Goal: Transaction & Acquisition: Obtain resource

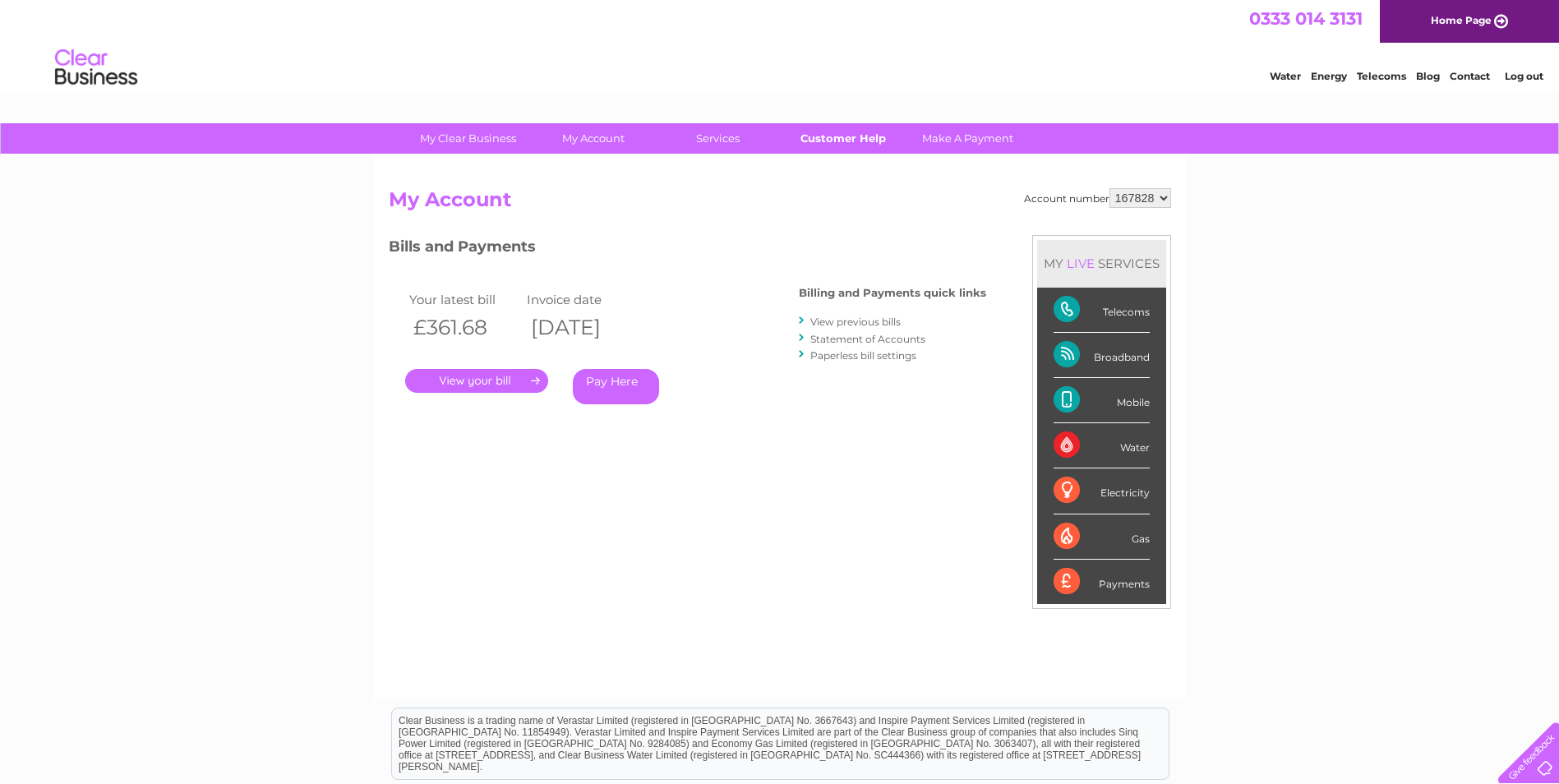
click at [797, 136] on link "Customer Help" at bounding box center [842, 138] width 136 height 30
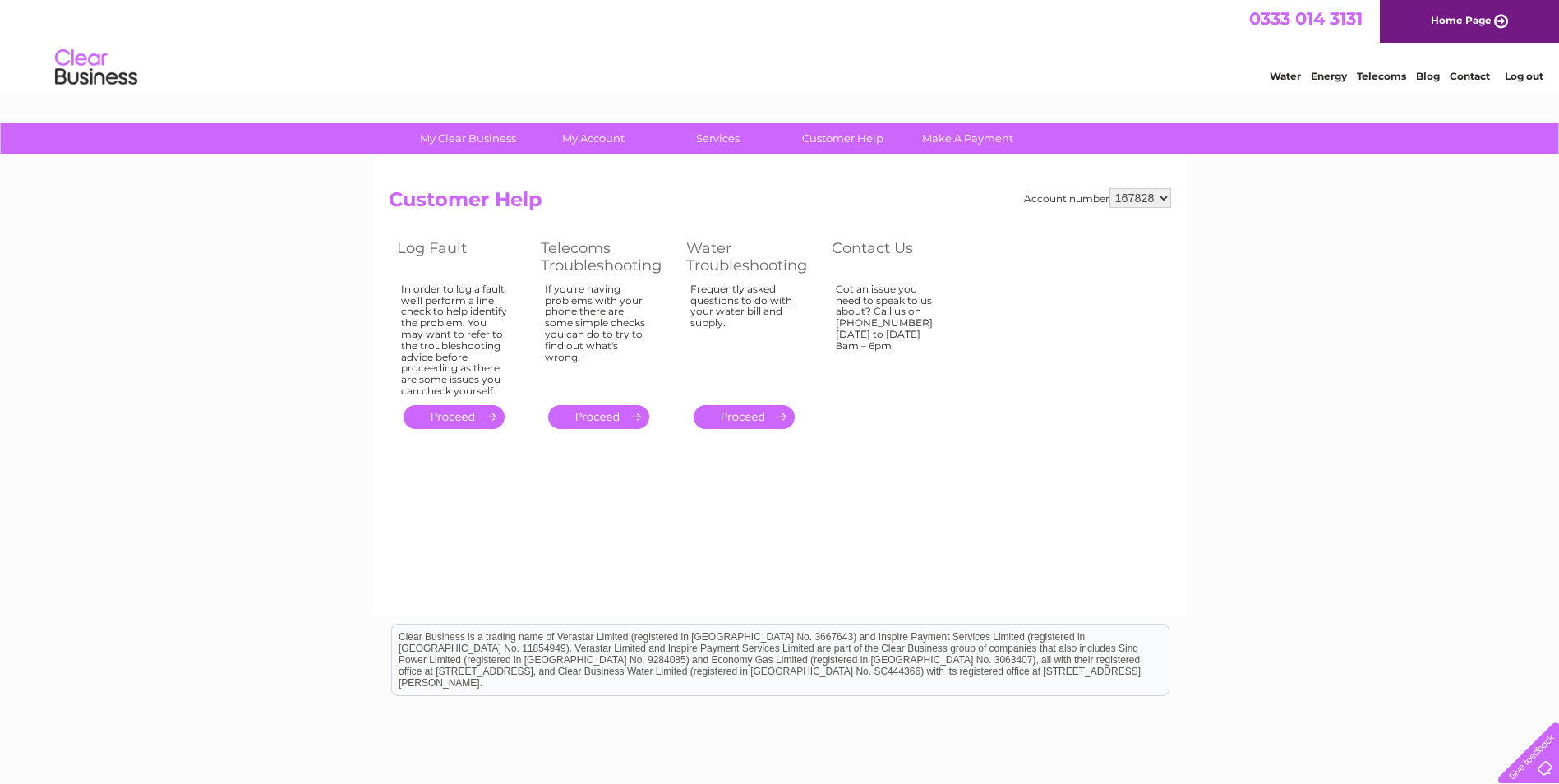
click at [1465, 87] on div "Water Energy Telecoms Blog Contact Log out" at bounding box center [779, 69] width 1559 height 53
click at [1467, 82] on div "Water Energy Telecoms Blog Contact Log out" at bounding box center [1398, 69] width 322 height 34
click at [1467, 77] on link "Contact" at bounding box center [1469, 76] width 40 height 12
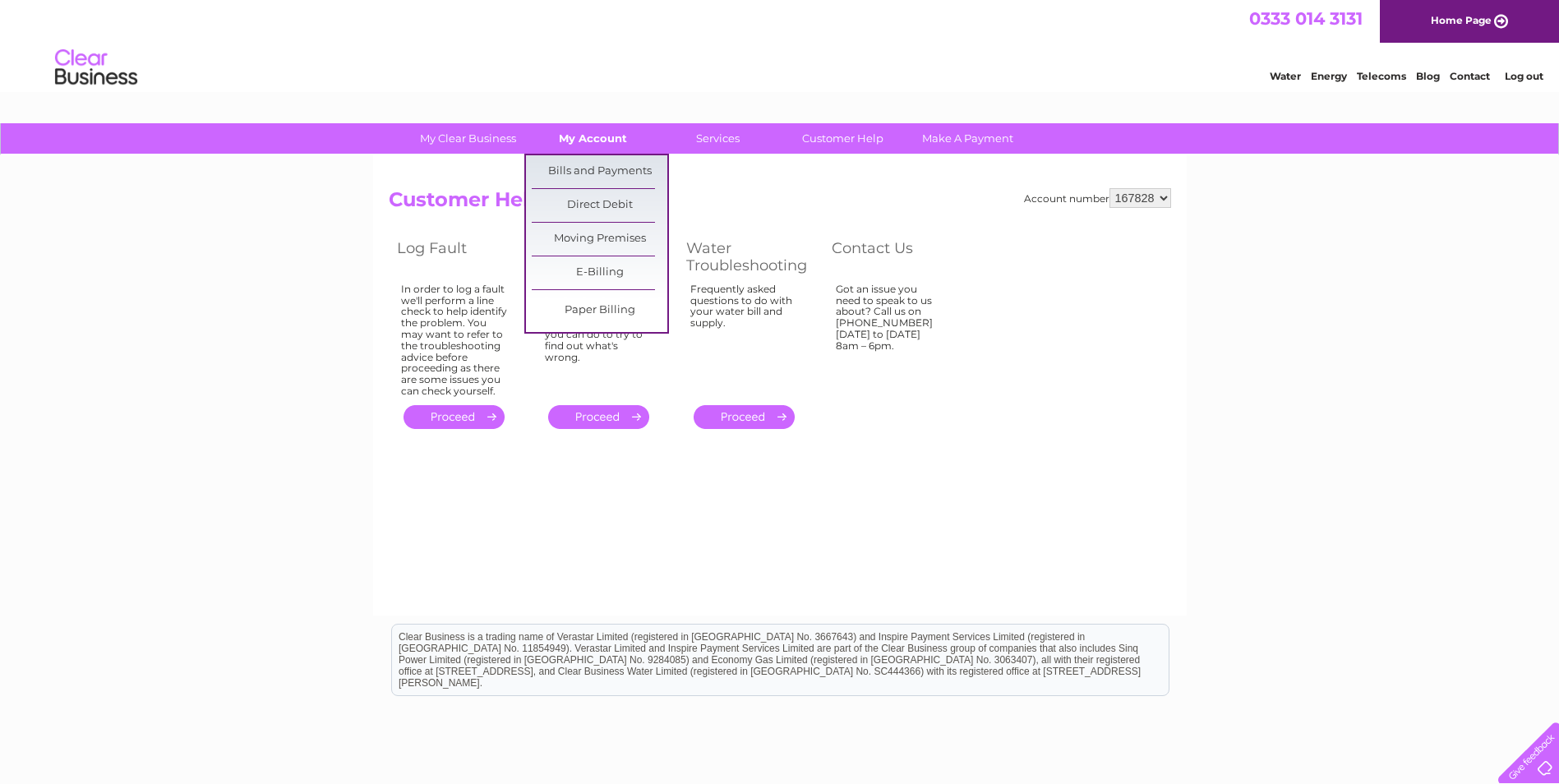
click at [622, 131] on link "My Account" at bounding box center [593, 138] width 136 height 30
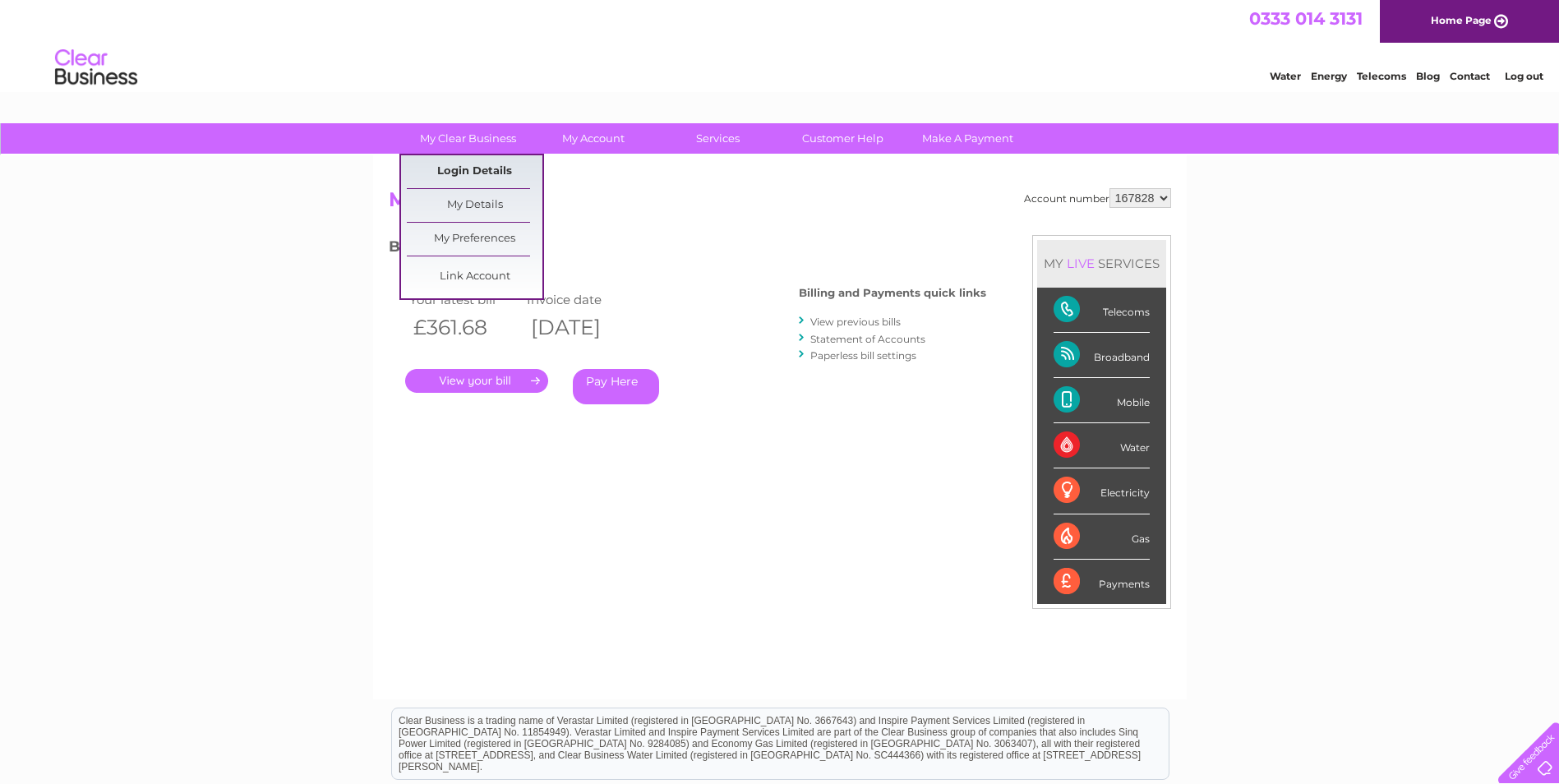
click at [467, 156] on link "Login Details" at bounding box center [474, 172] width 136 height 33
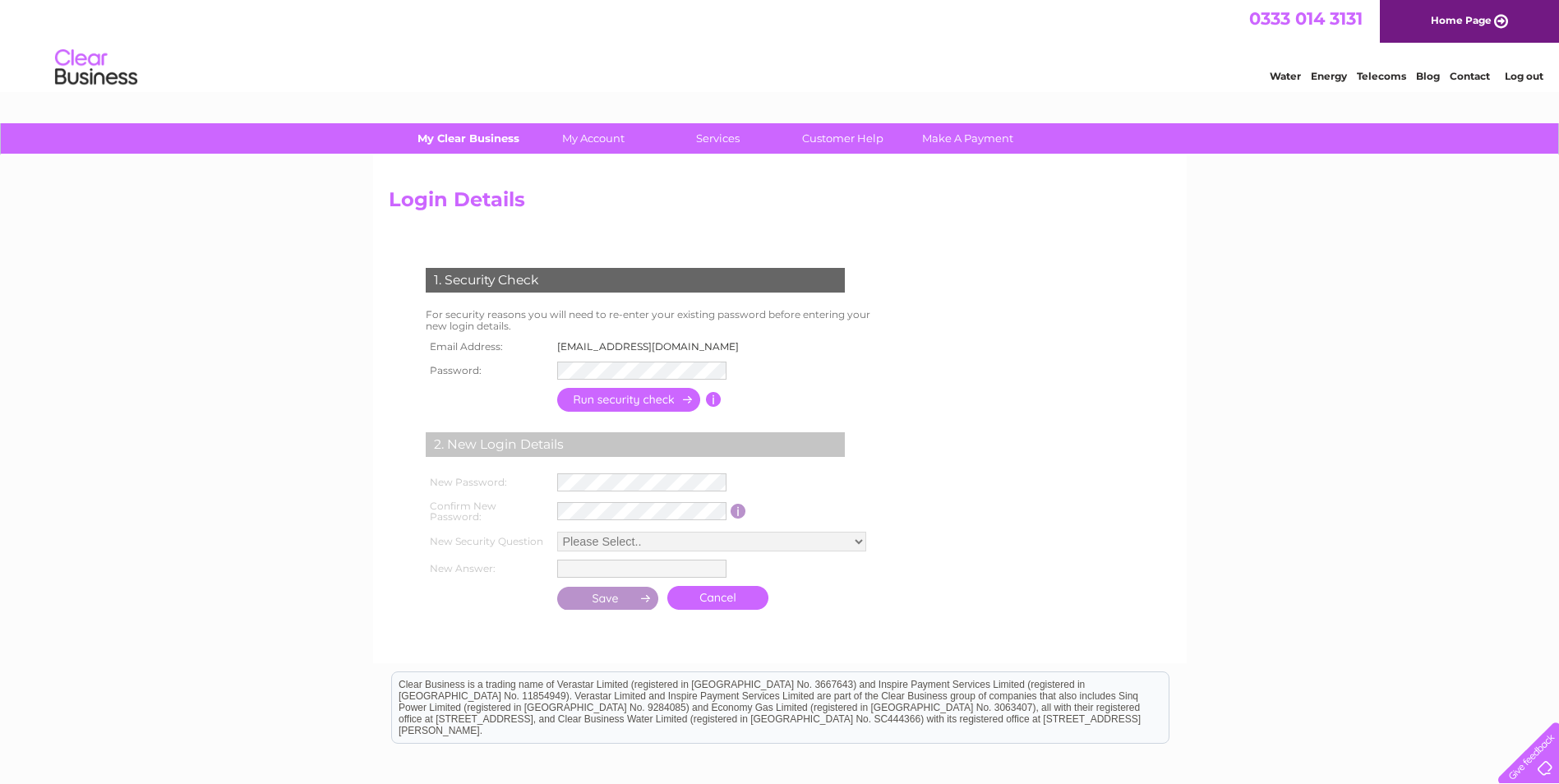
click at [477, 137] on link "My Clear Business" at bounding box center [468, 138] width 136 height 30
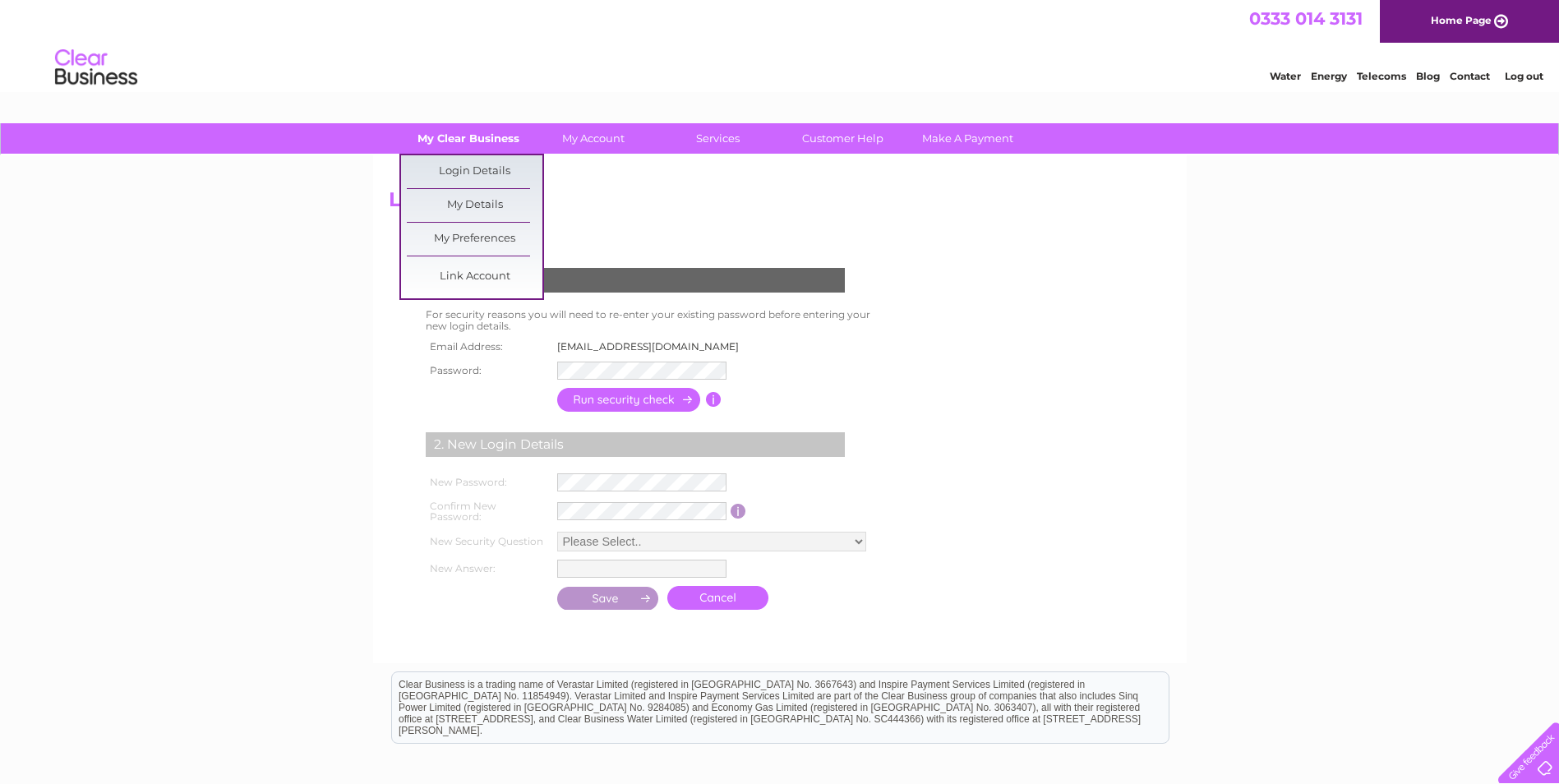
click at [481, 128] on link "My Clear Business" at bounding box center [468, 138] width 136 height 30
click at [470, 201] on link "My Details" at bounding box center [474, 205] width 136 height 33
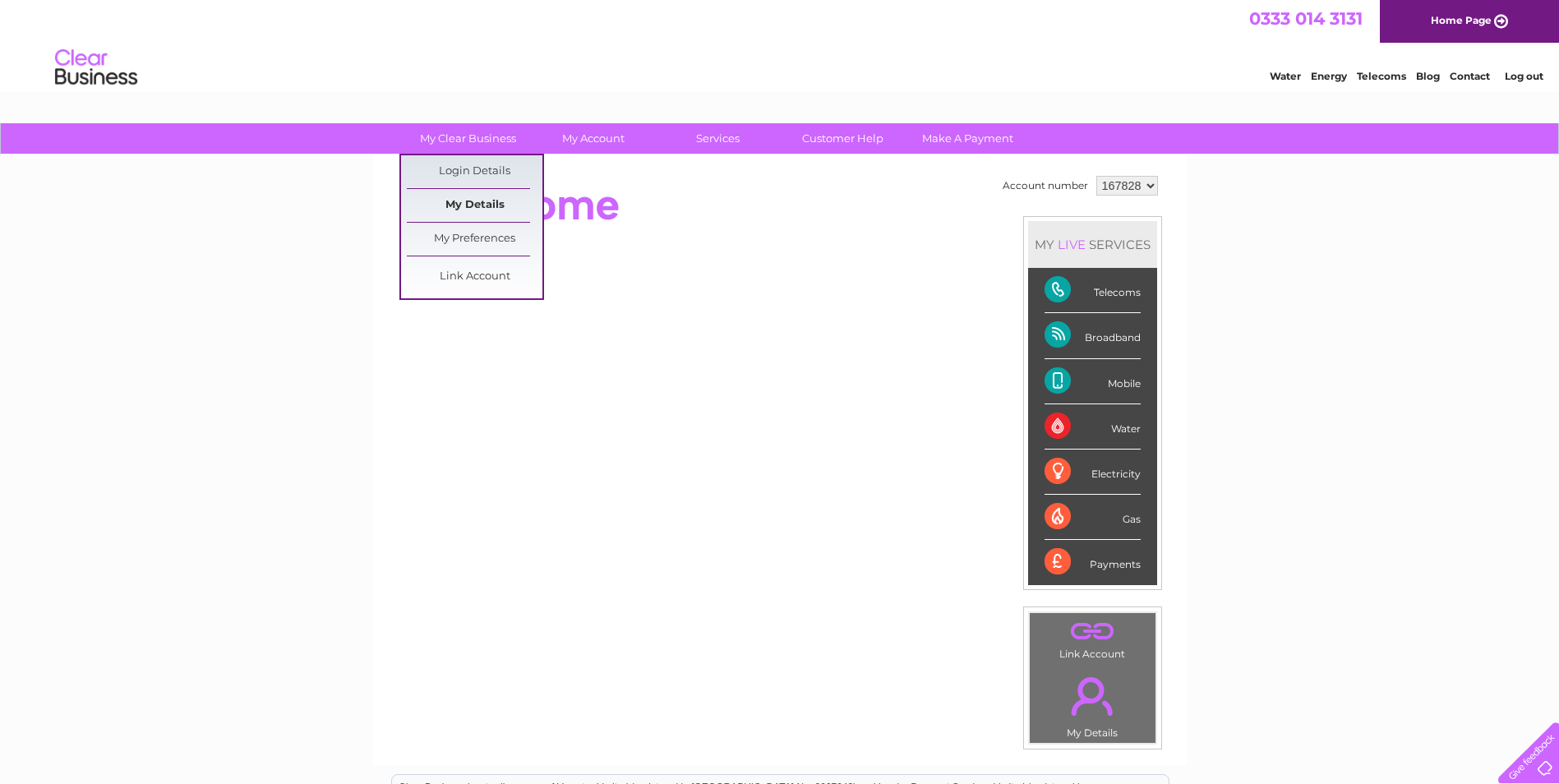
click at [490, 196] on link "My Details" at bounding box center [474, 205] width 136 height 33
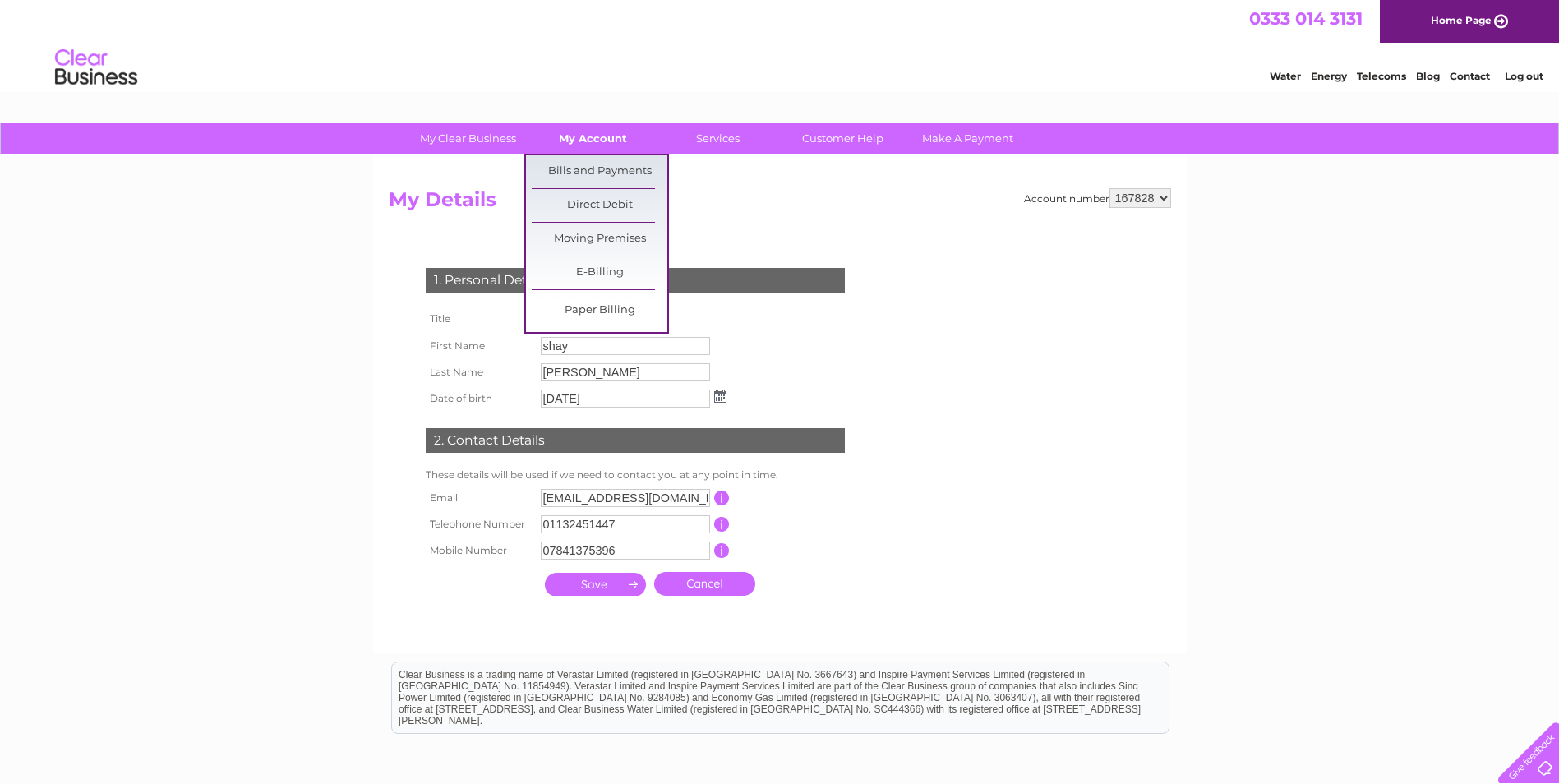
click at [606, 140] on link "My Account" at bounding box center [593, 138] width 136 height 30
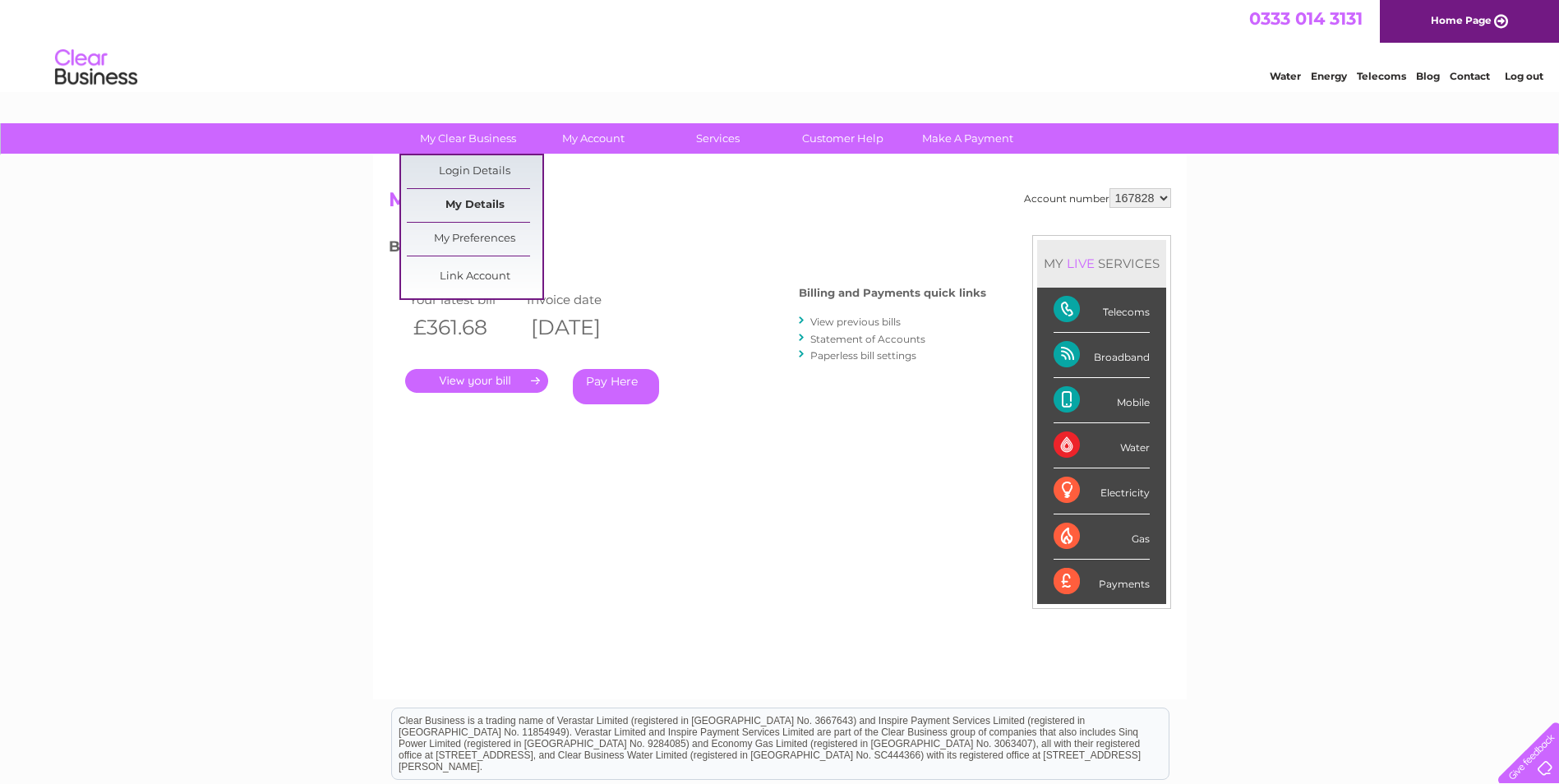
click at [456, 205] on link "My Details" at bounding box center [474, 205] width 136 height 33
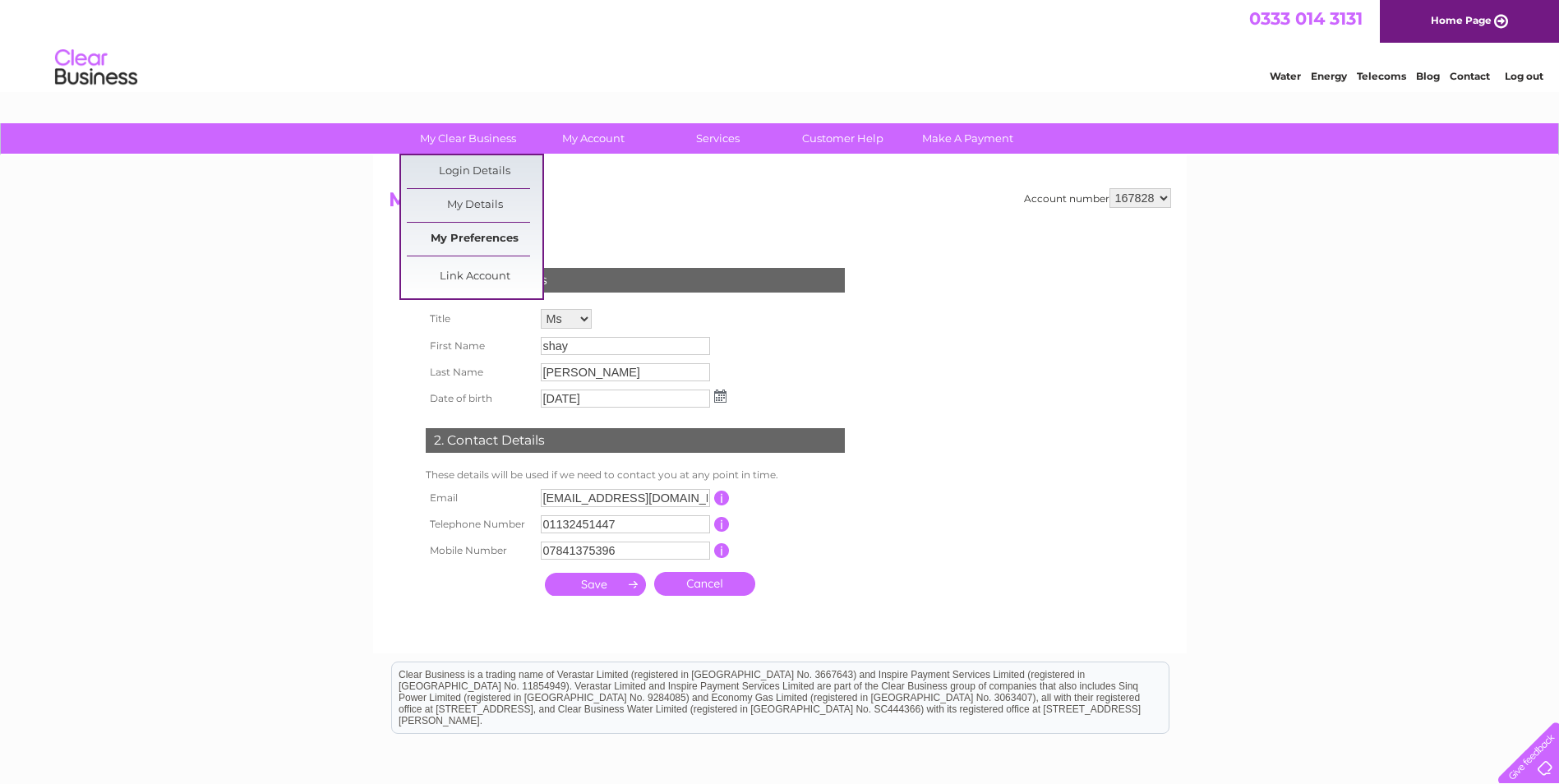
click at [498, 231] on link "My Preferences" at bounding box center [474, 239] width 136 height 33
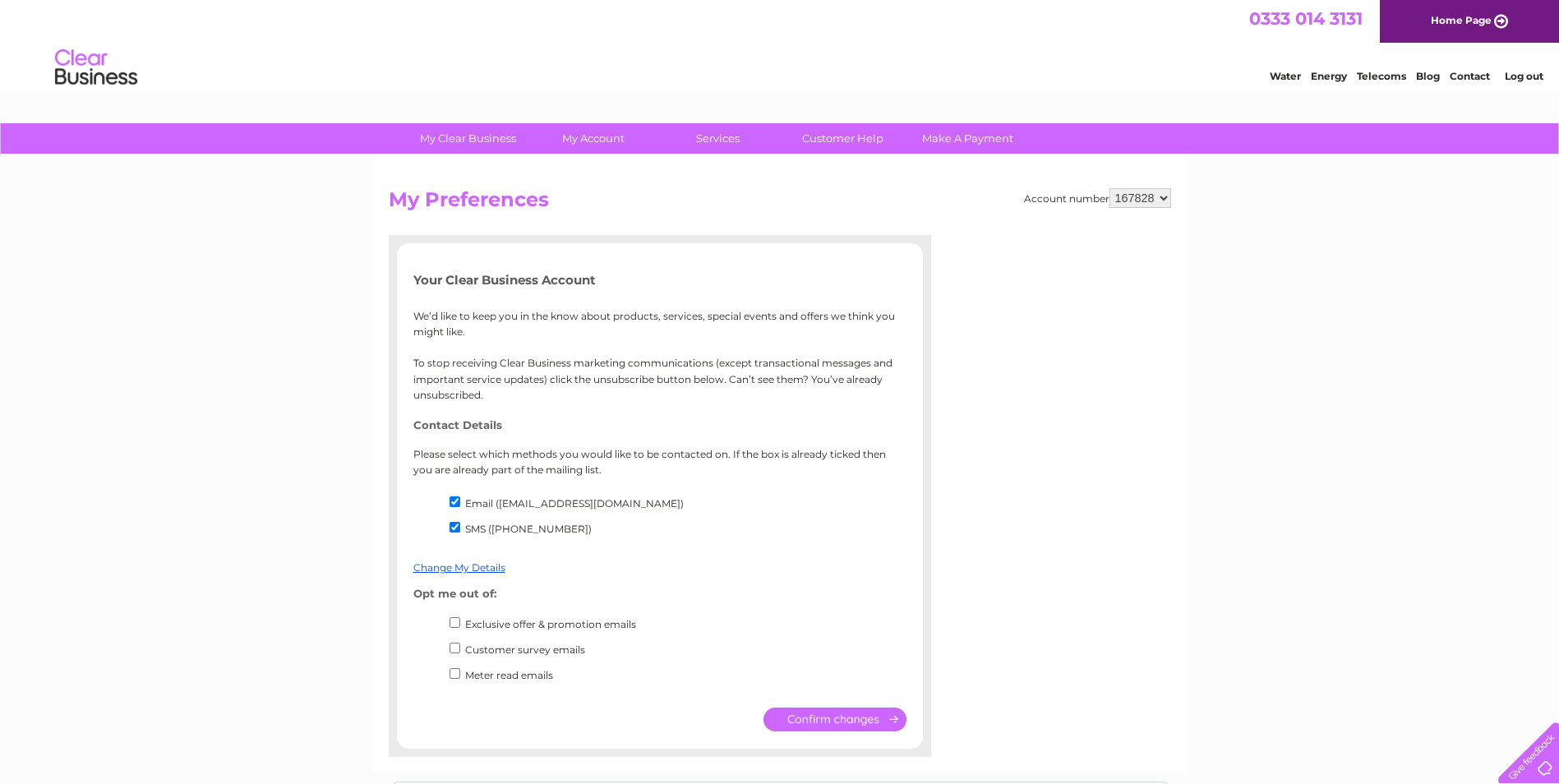
click at [611, 137] on link "My Account" at bounding box center [593, 138] width 136 height 30
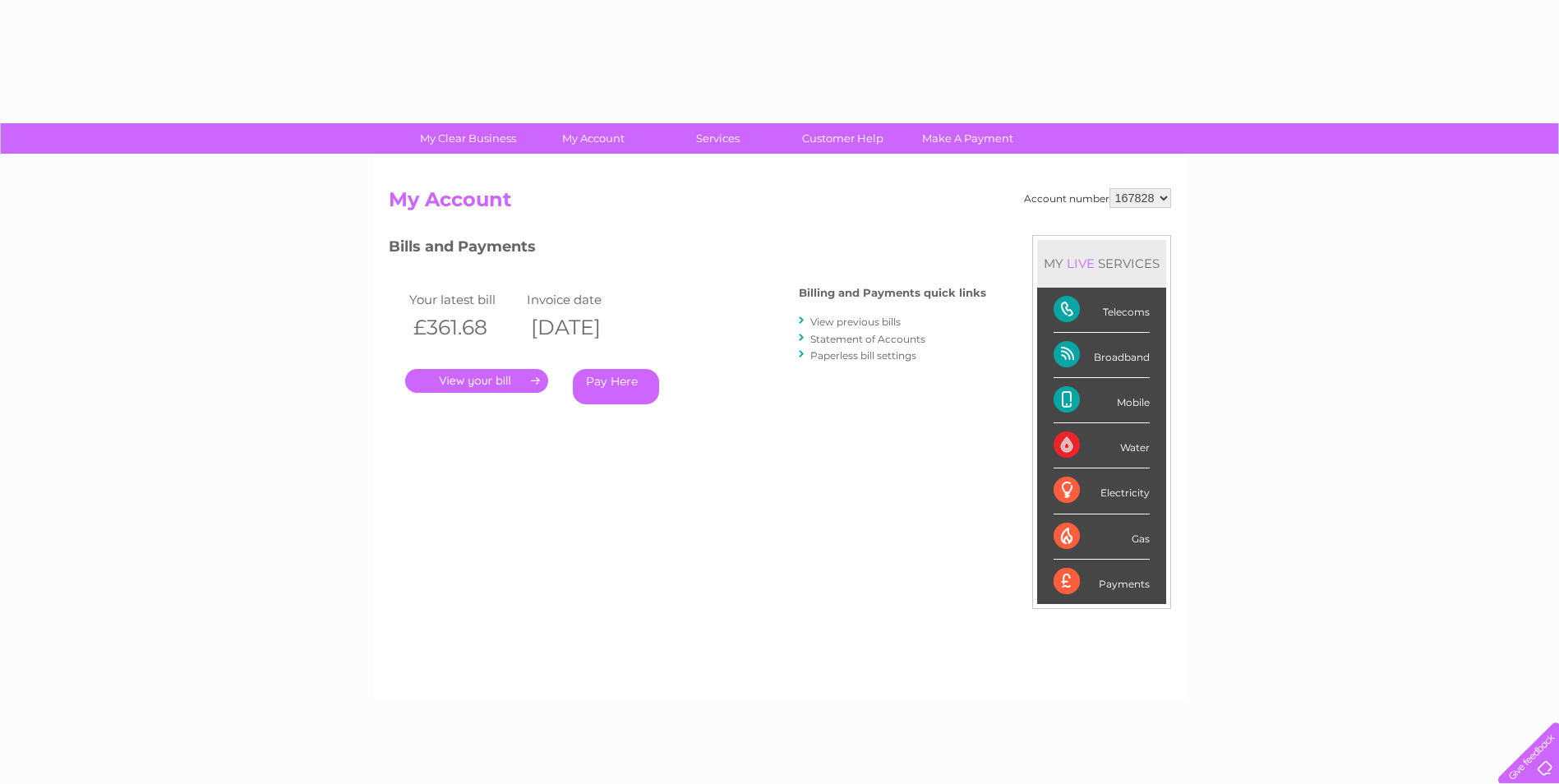
click at [611, 132] on link "My Account" at bounding box center [593, 138] width 136 height 30
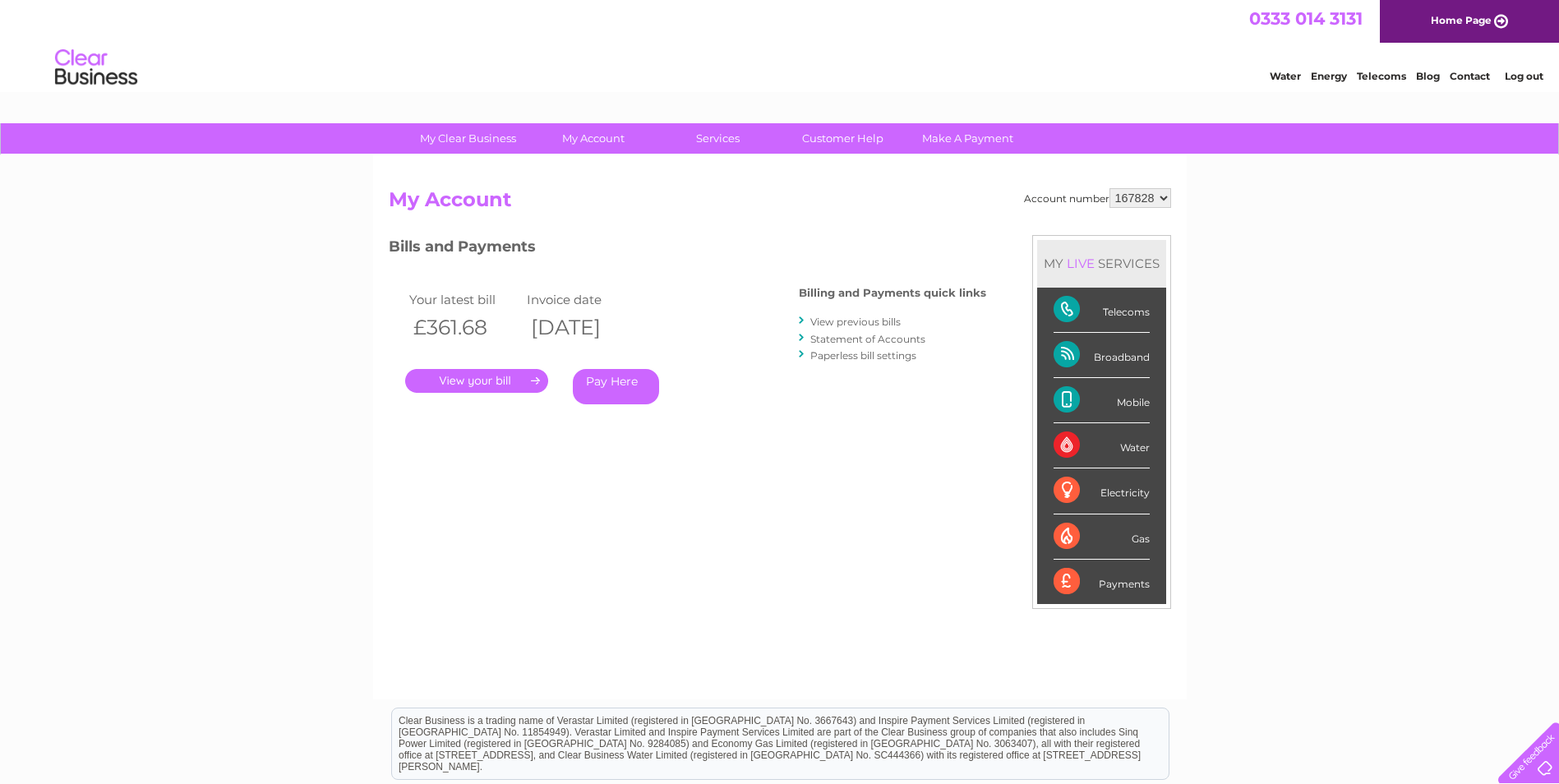
click at [874, 325] on link "View previous bills" at bounding box center [856, 321] width 90 height 12
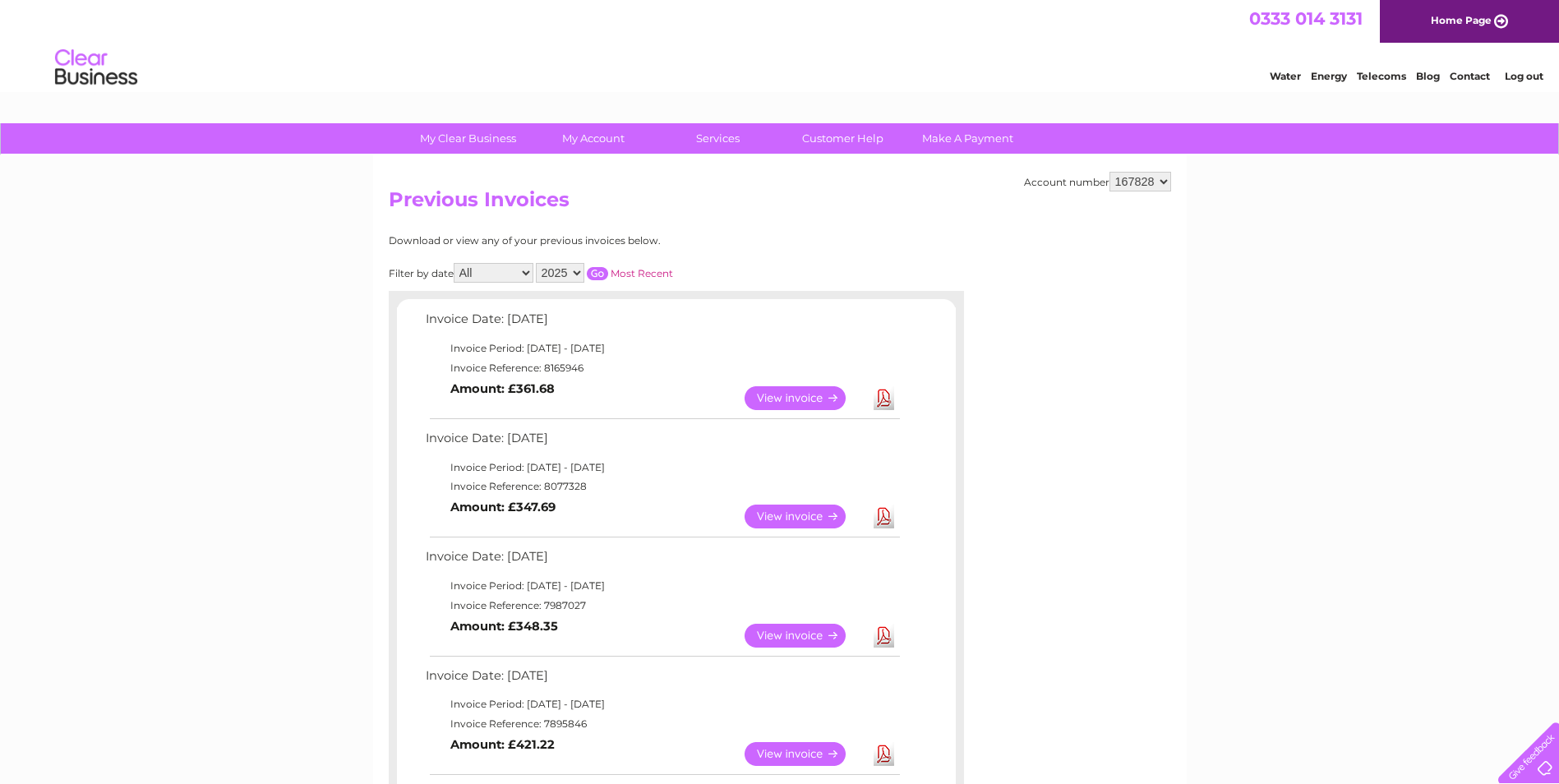
click at [779, 402] on link "View" at bounding box center [805, 398] width 121 height 24
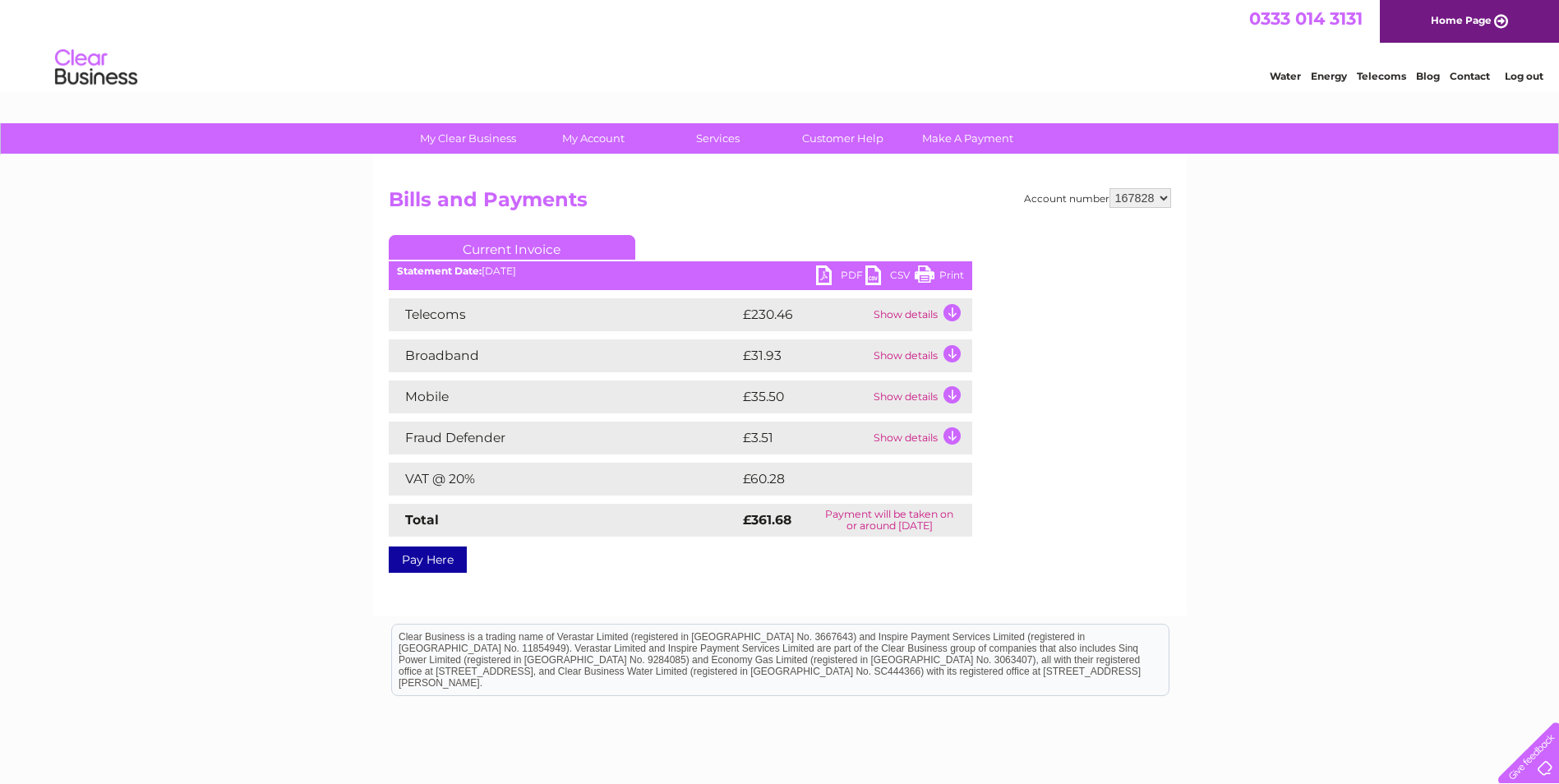
drag, startPoint x: 849, startPoint y: 292, endPoint x: 848, endPoint y: 277, distance: 15.0
click at [849, 291] on div "Current Invoice PDF CSV Print Statement Date: 09/10/2025" at bounding box center [680, 400] width 583 height 331
click at [848, 276] on link "PDF" at bounding box center [841, 277] width 49 height 24
click at [1410, 349] on div "My Clear Business Login Details My Details My Preferences Link Account My Accou…" at bounding box center [779, 510] width 1559 height 773
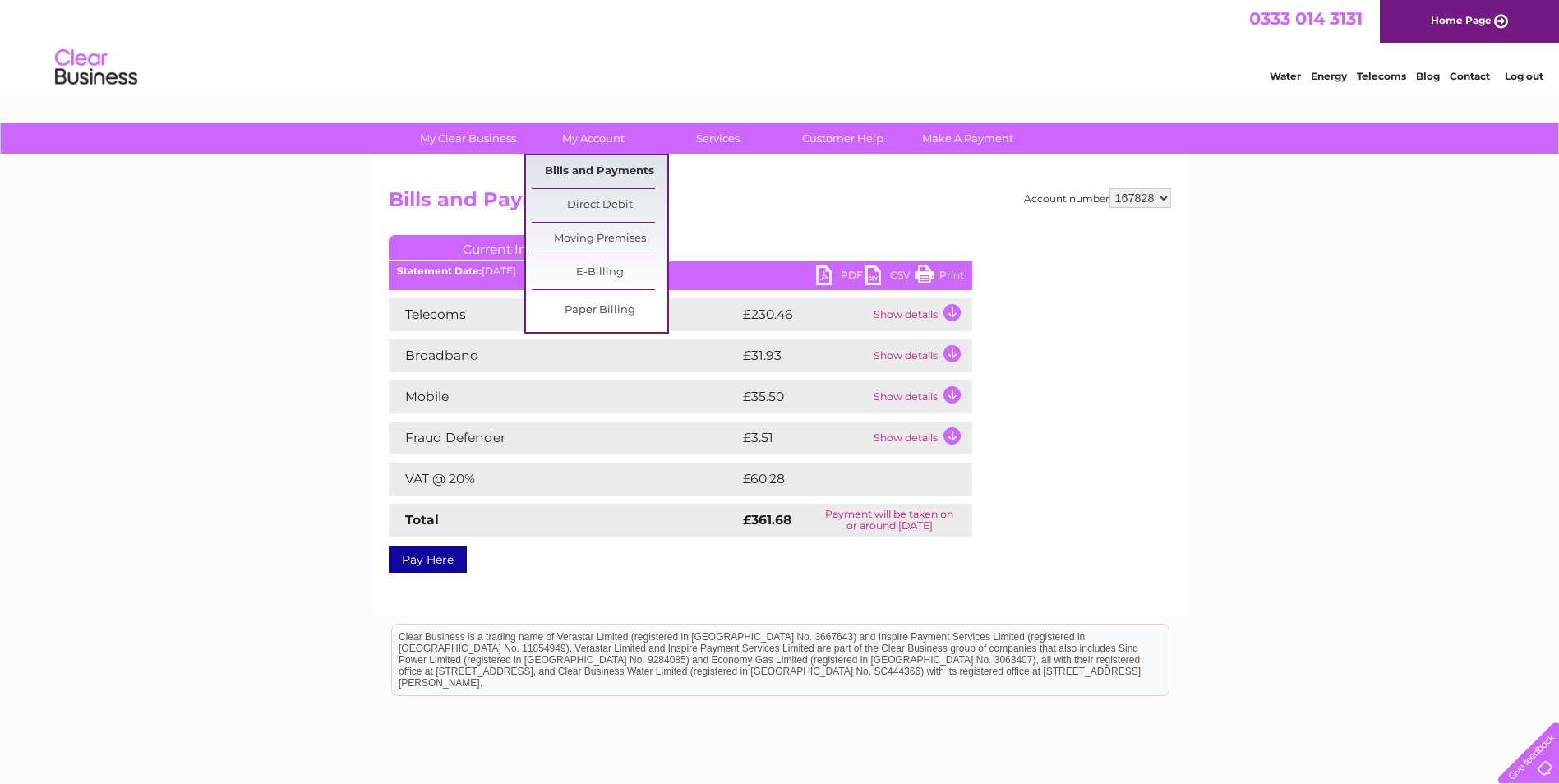
click at [595, 169] on link "Bills and Payments" at bounding box center [599, 172] width 136 height 33
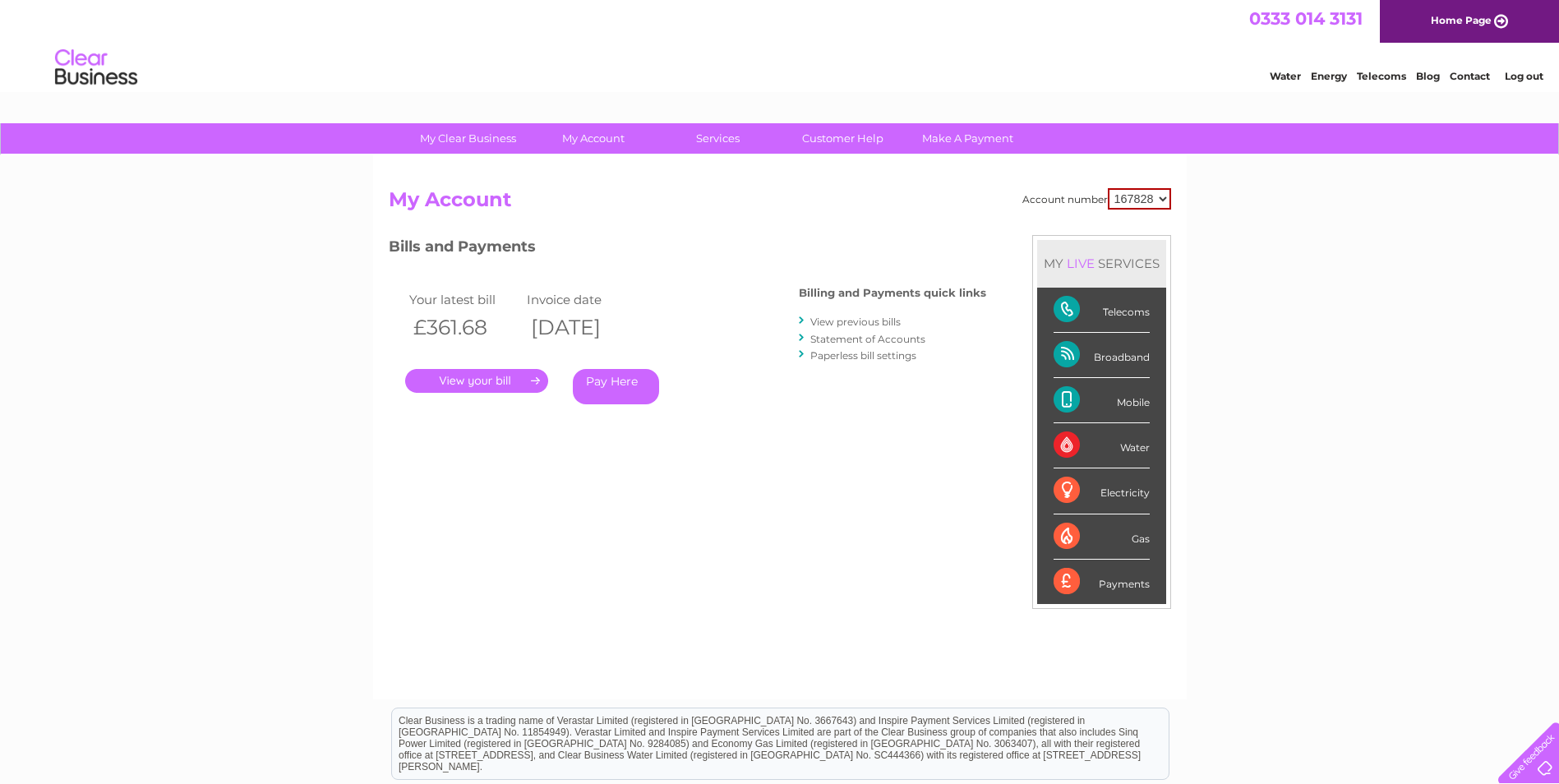
click at [438, 380] on link "." at bounding box center [477, 380] width 143 height 24
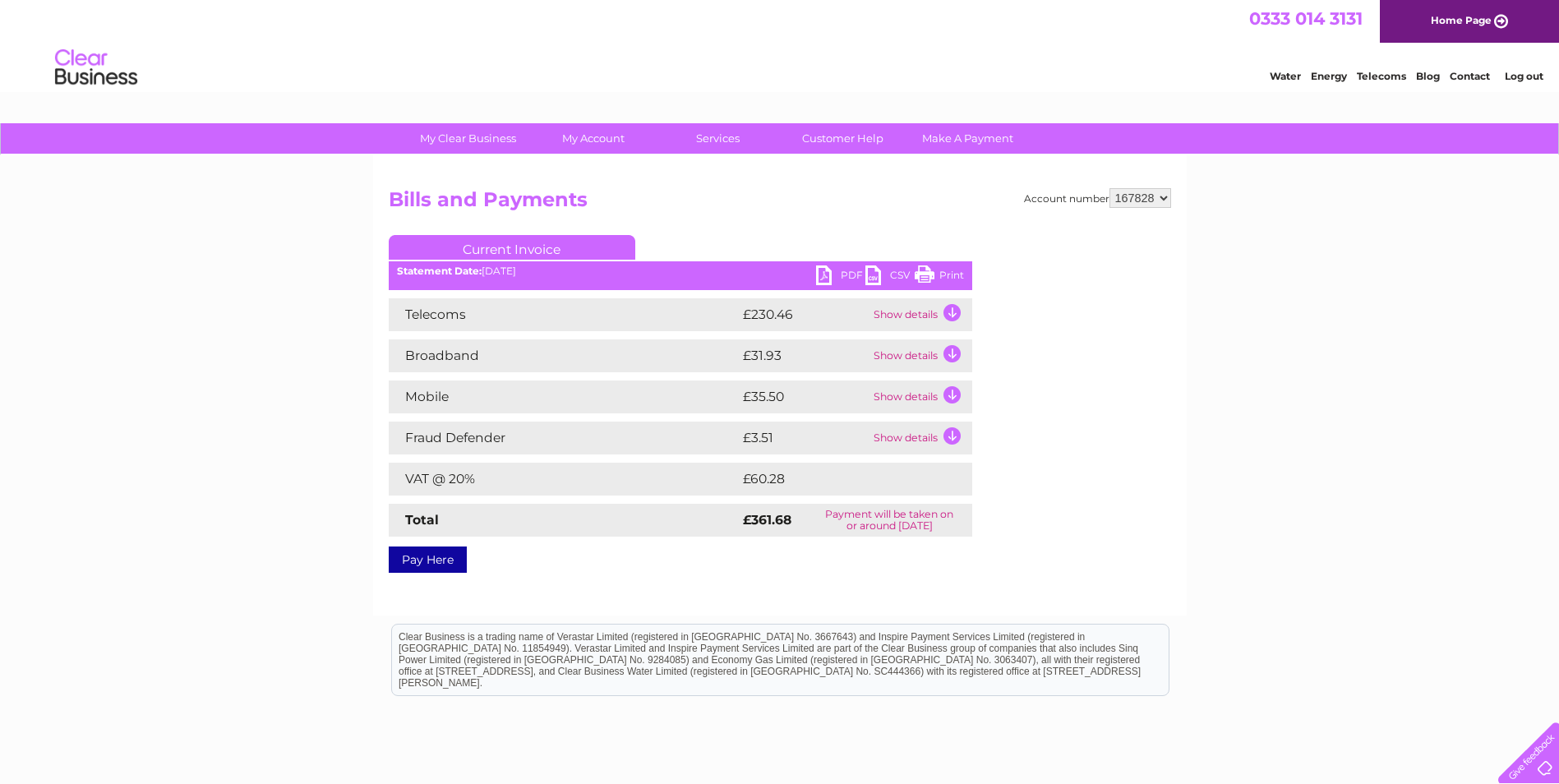
click at [851, 274] on link "PDF" at bounding box center [841, 277] width 49 height 24
click at [1508, 321] on div "My Clear Business Login Details My Details My Preferences Link Account My Accou…" at bounding box center [779, 510] width 1559 height 773
